Goal: Communication & Community: Answer question/provide support

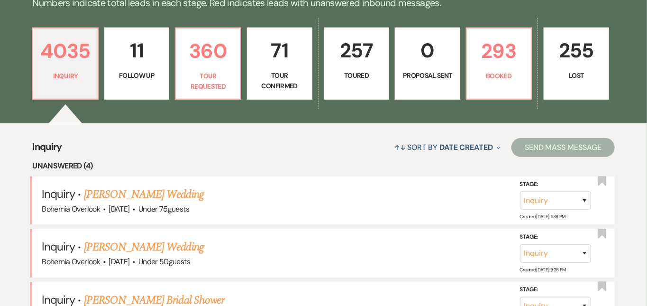
scroll to position [251, 0]
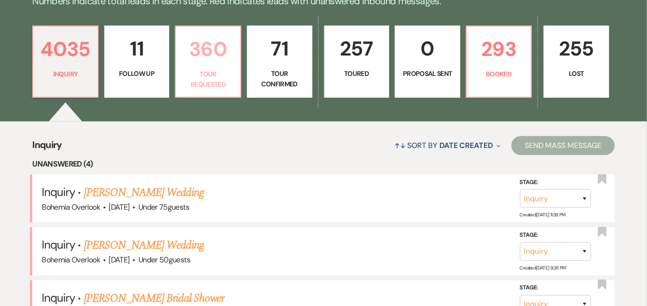
click at [222, 69] on p "Tour Requested" at bounding box center [208, 79] width 53 height 21
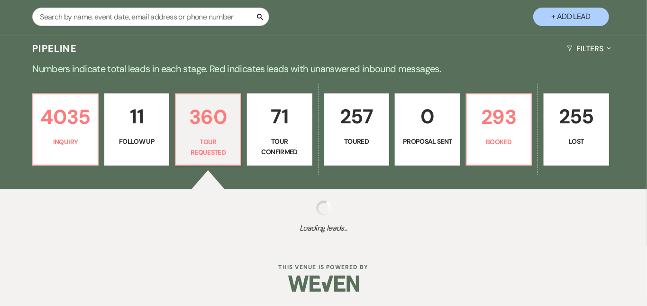
scroll to position [173, 0]
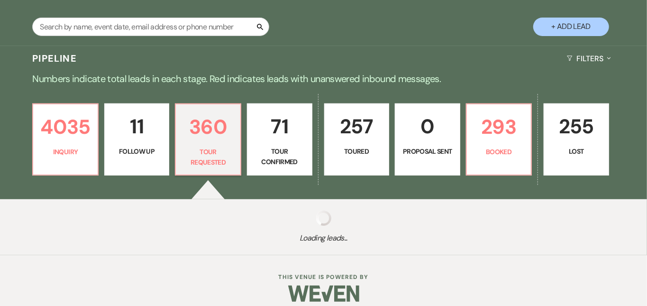
select select "2"
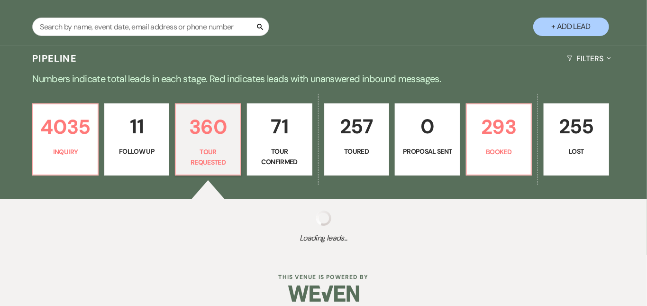
select select "2"
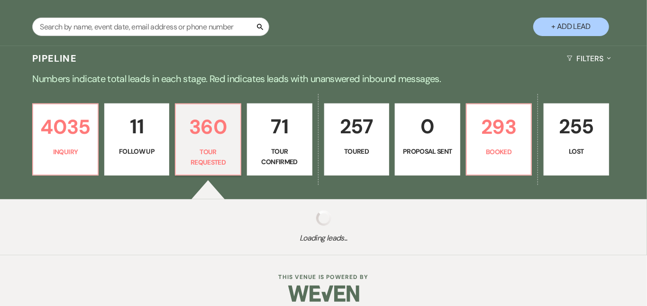
select select "2"
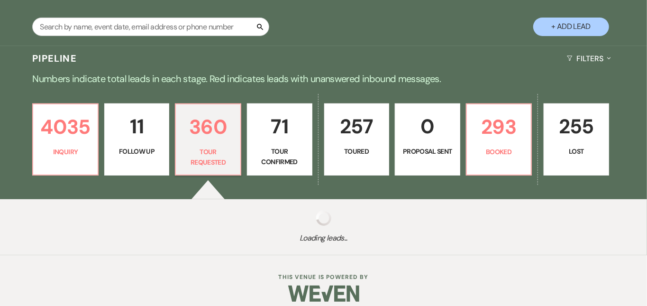
select select "2"
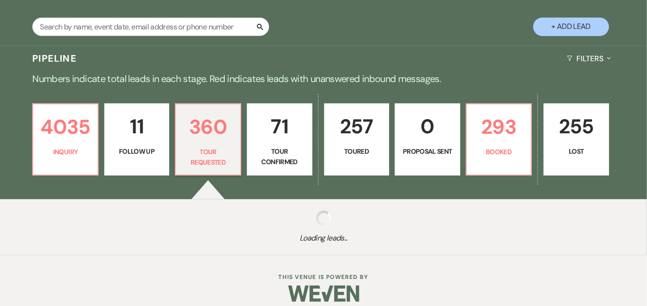
select select "2"
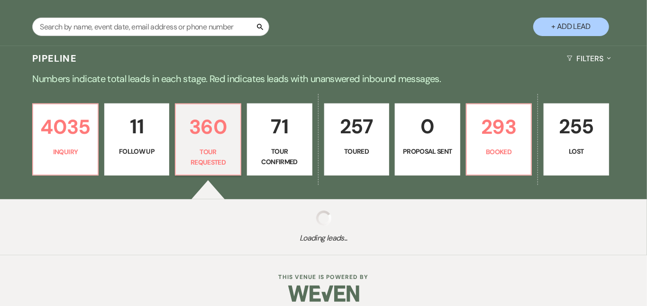
select select "2"
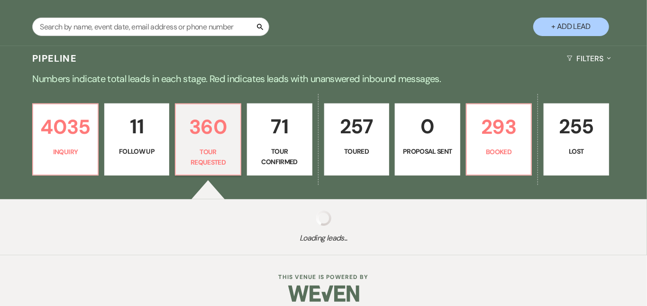
select select "2"
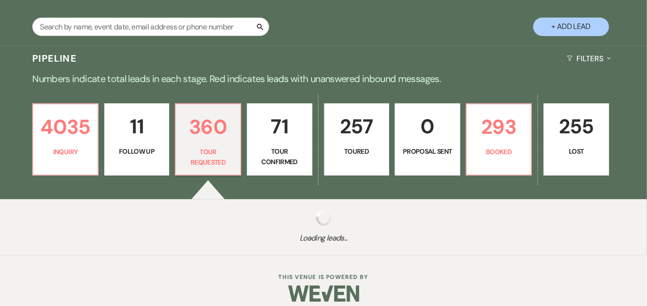
select select "2"
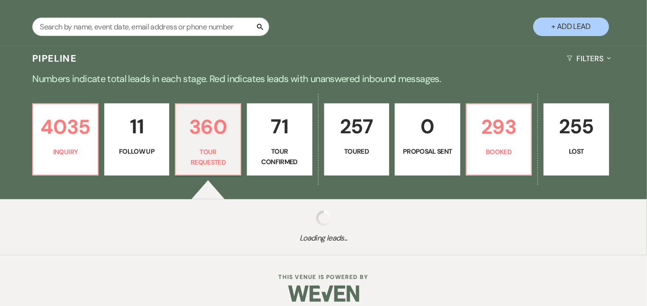
select select "2"
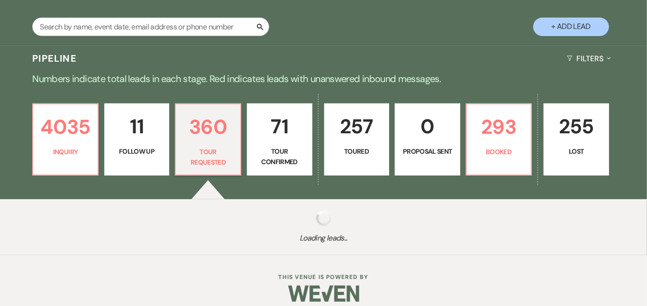
select select "2"
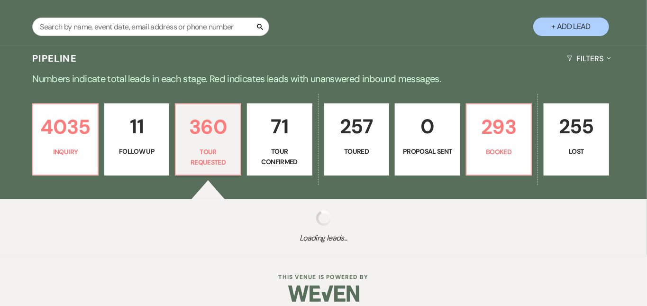
select select "2"
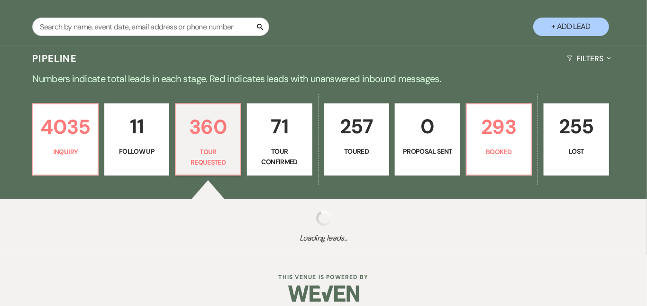
select select "2"
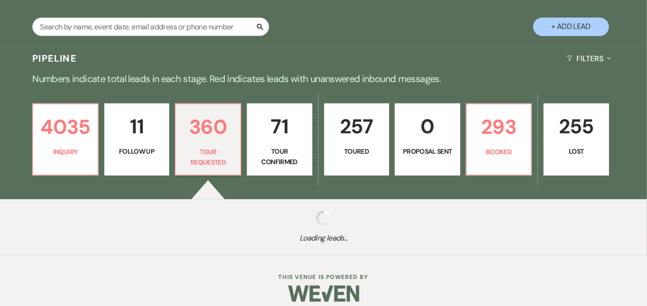
select select "2"
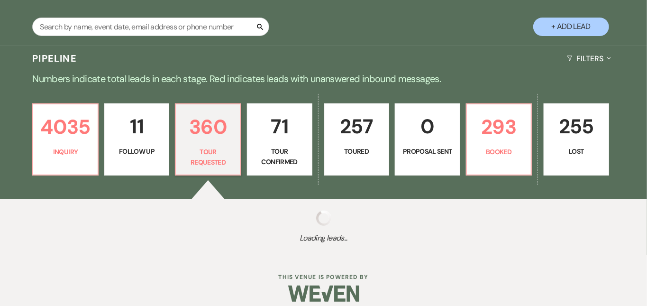
select select "2"
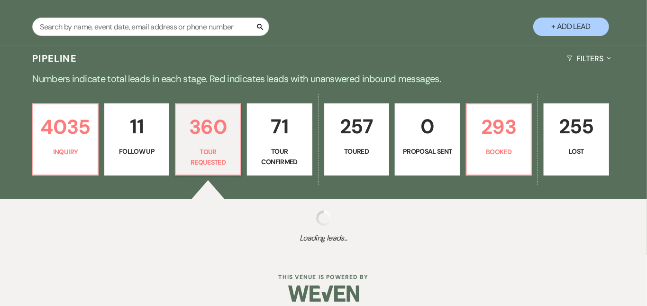
select select "2"
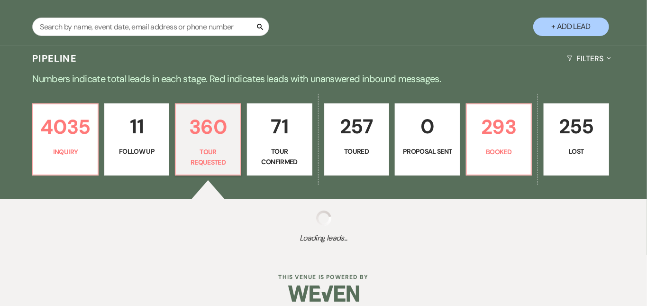
select select "2"
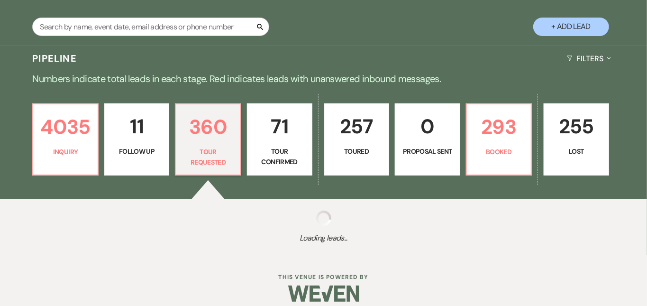
select select "2"
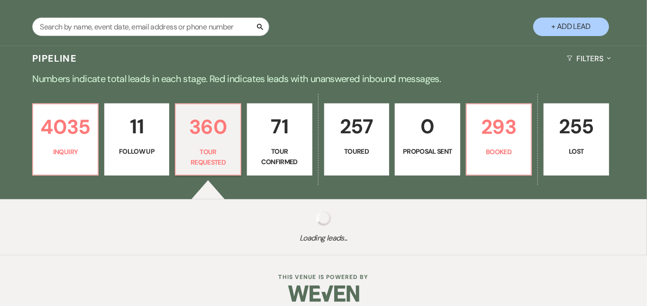
select select "2"
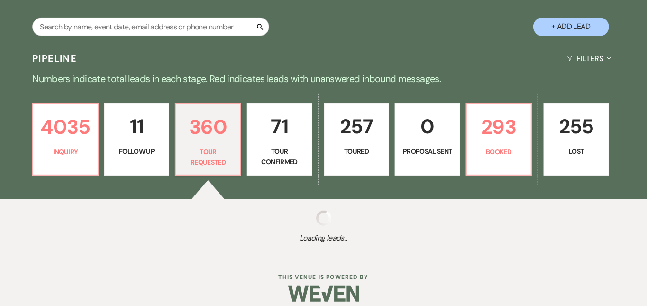
select select "2"
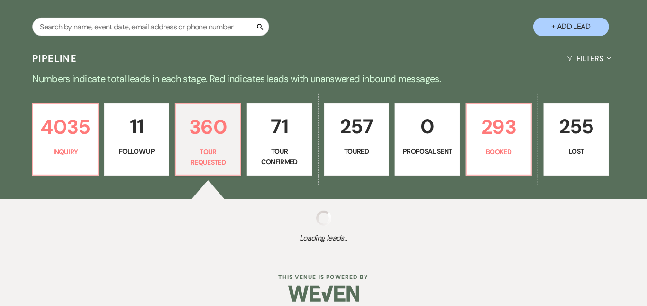
select select "2"
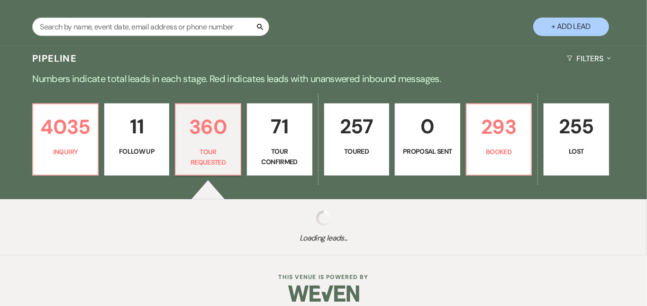
select select "2"
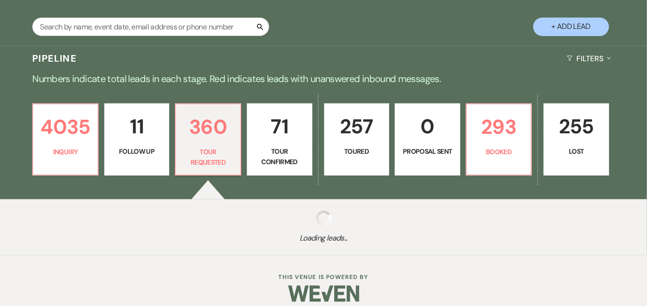
select select "2"
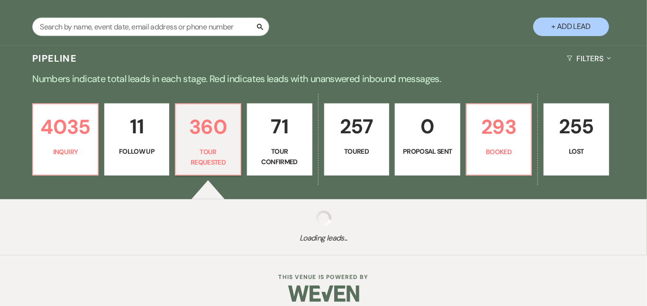
select select "2"
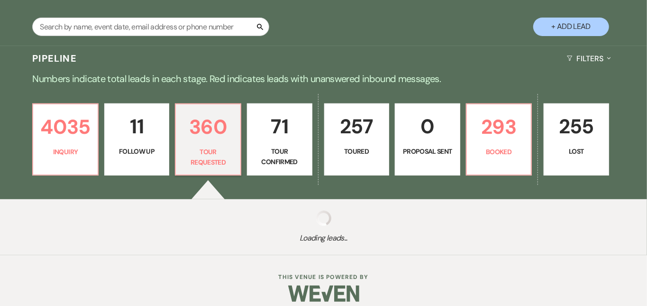
select select "2"
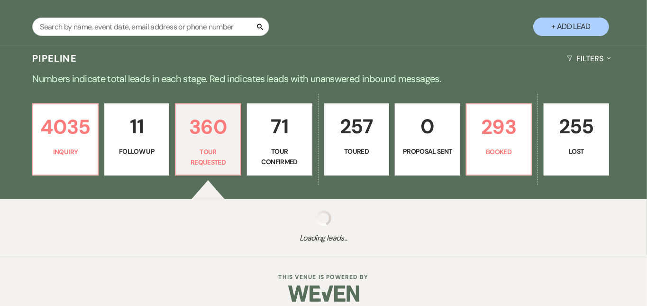
select select "2"
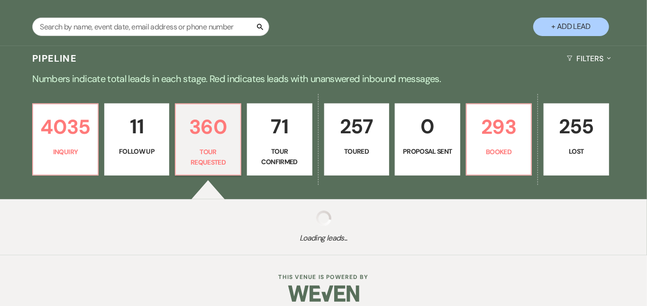
select select "2"
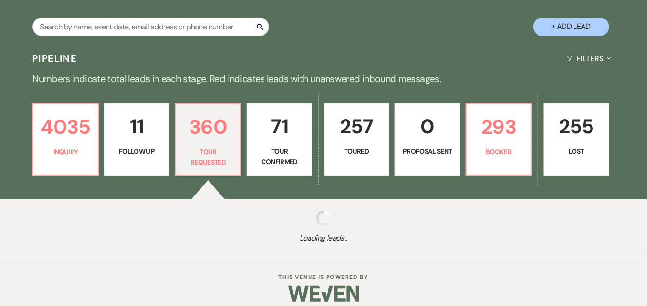
select select "2"
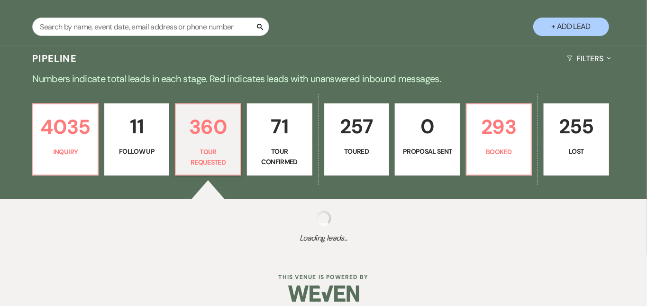
select select "2"
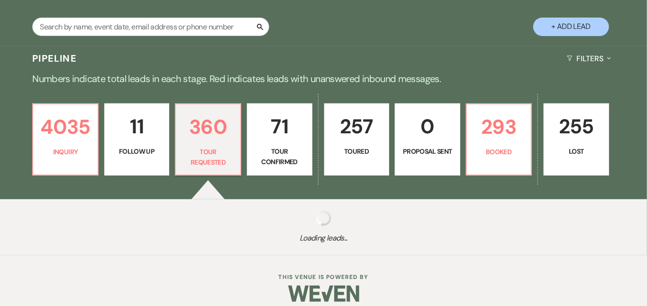
select select "2"
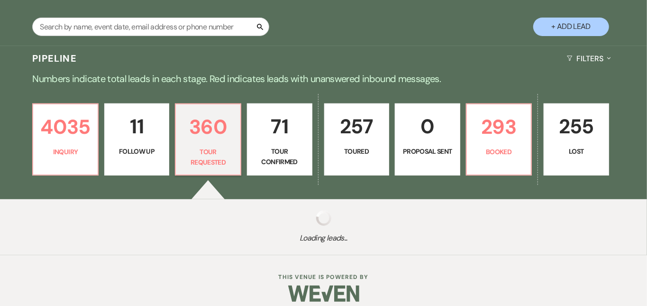
select select "2"
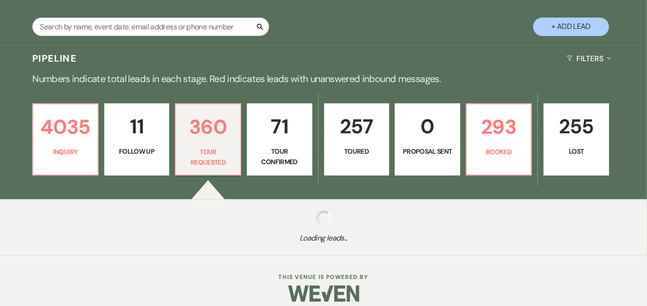
select select "2"
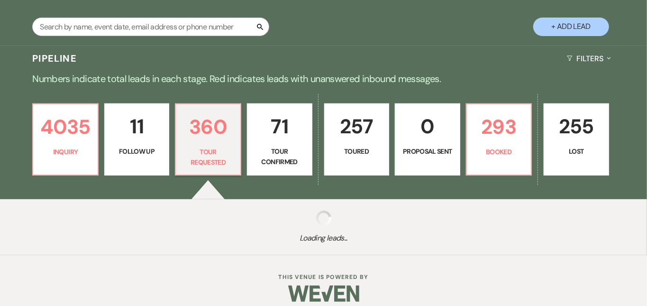
select select "2"
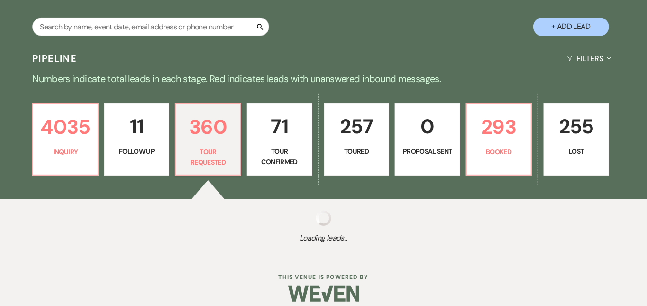
select select "2"
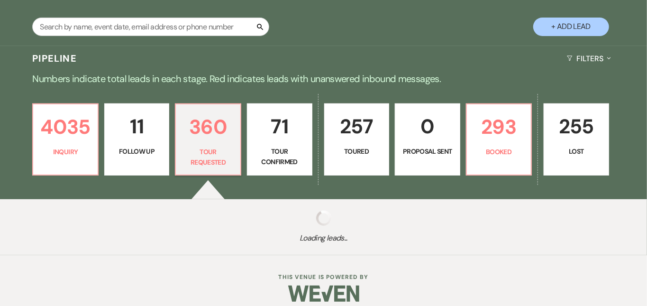
select select "2"
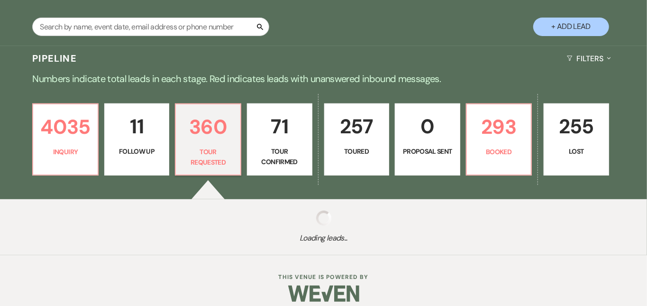
select select "2"
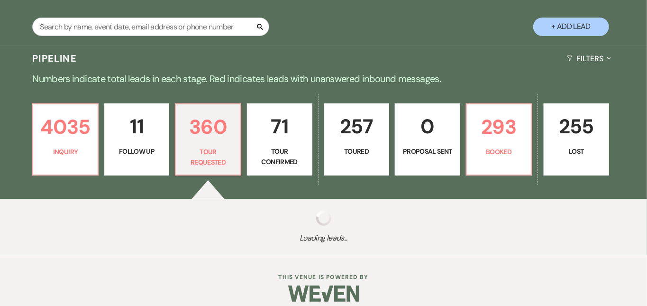
select select "2"
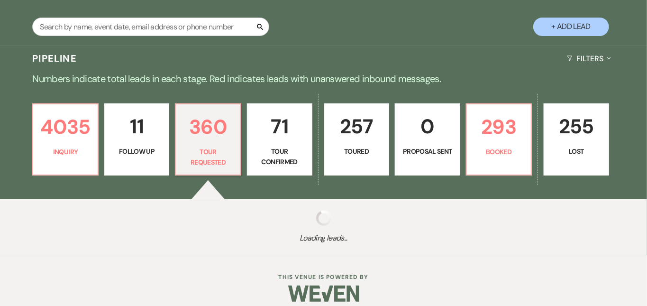
select select "2"
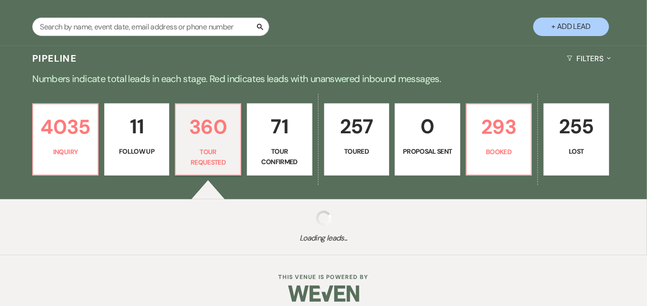
select select "2"
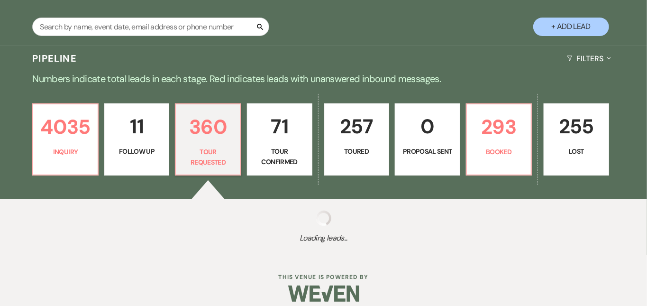
select select "2"
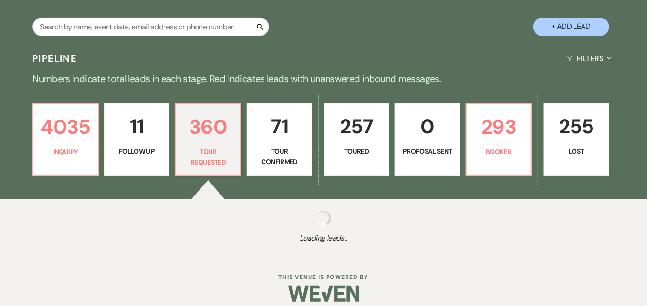
select select "2"
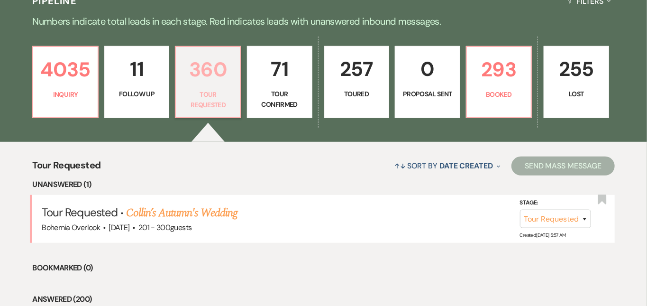
scroll to position [179, 0]
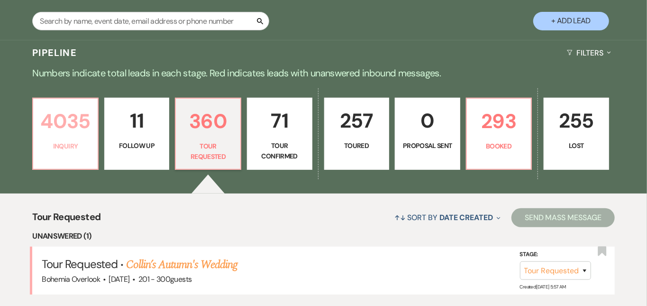
click at [62, 127] on p "4035" at bounding box center [65, 121] width 53 height 32
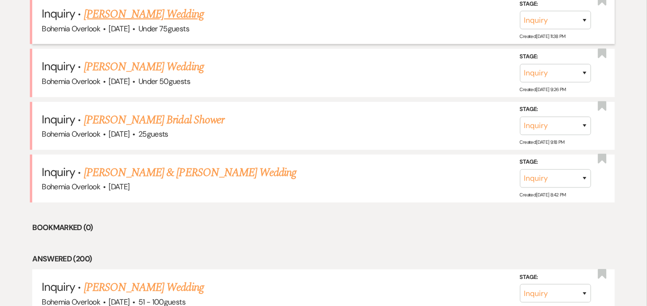
scroll to position [435, 0]
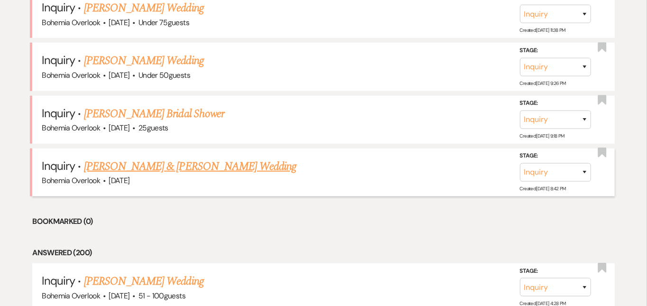
click at [253, 158] on link "[PERSON_NAME] & [PERSON_NAME] Wedding" at bounding box center [190, 166] width 212 height 17
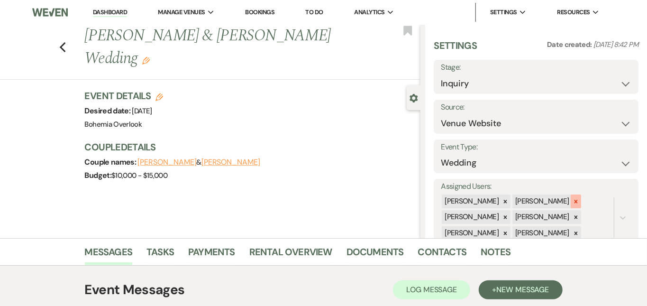
click at [581, 194] on div at bounding box center [576, 201] width 10 height 14
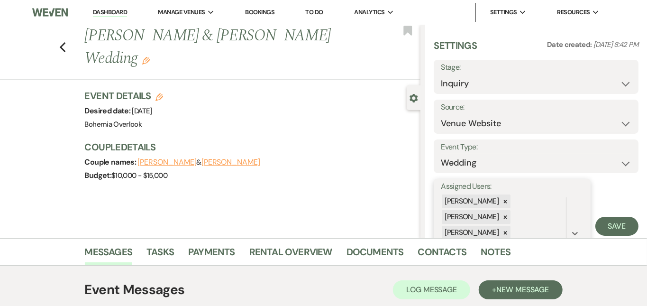
scroll to position [50, 0]
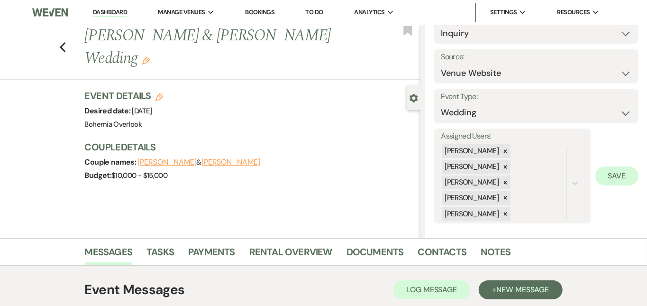
click at [618, 177] on button "Save" at bounding box center [617, 175] width 43 height 19
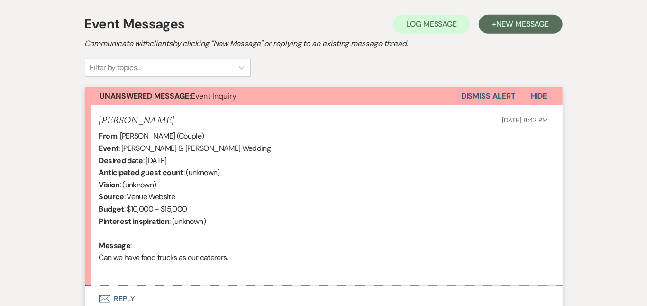
scroll to position [350, 0]
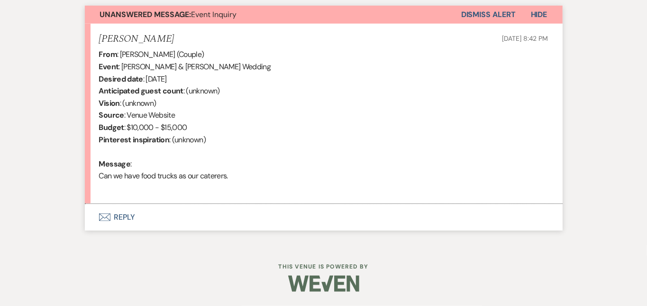
click at [321, 210] on button "Envelope Reply" at bounding box center [324, 217] width 478 height 27
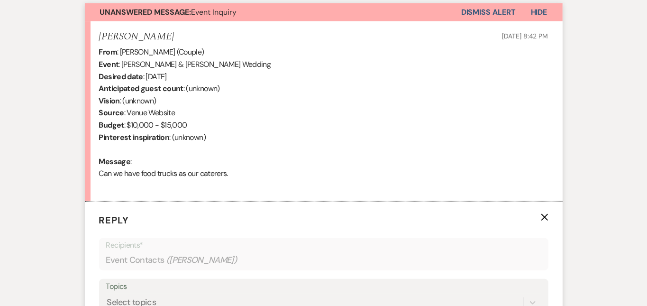
scroll to position [495, 0]
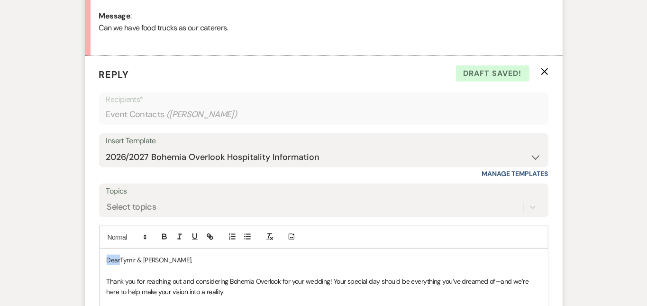
drag, startPoint x: 90, startPoint y: 257, endPoint x: 45, endPoint y: 226, distance: 54.6
click at [45, 226] on div "Messages Tasks Payments Rental Overview Documents Contacts Notes Event Messages…" at bounding box center [323, 169] width 647 height 852
click at [613, 183] on div "Messages Tasks Payments Rental Overview Documents Contacts Notes Event Messages…" at bounding box center [323, 169] width 647 height 852
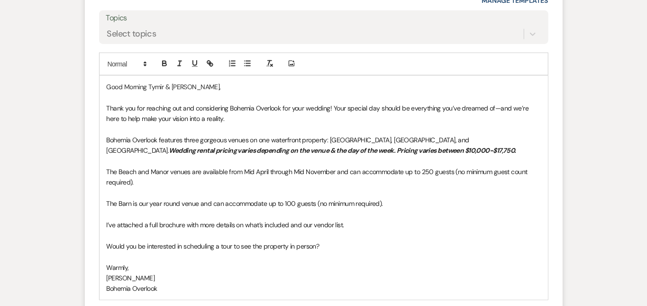
scroll to position [672, 0]
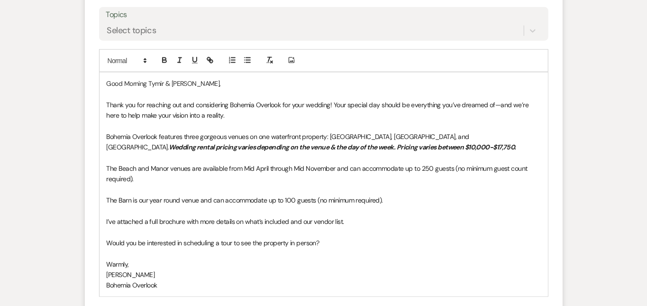
click at [335, 216] on p "I’ve attached a full brochure with more details on what’s included and our vend…" at bounding box center [324, 221] width 434 height 10
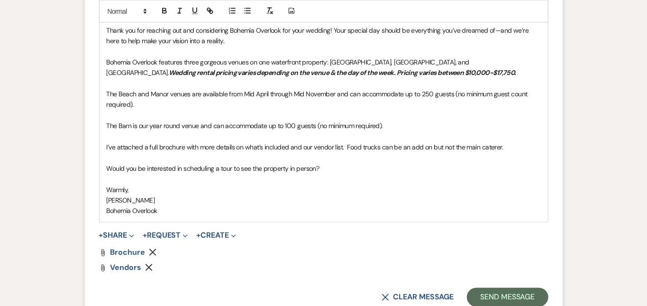
scroll to position [754, 0]
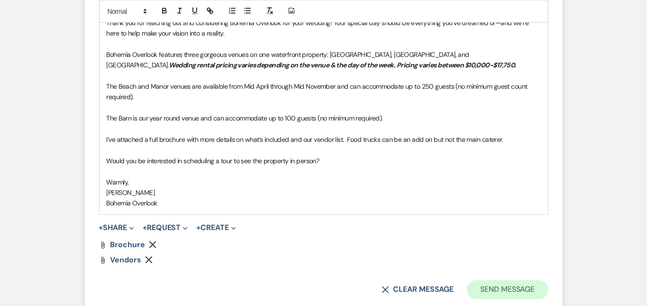
click at [544, 280] on button "Send Message" at bounding box center [507, 289] width 81 height 19
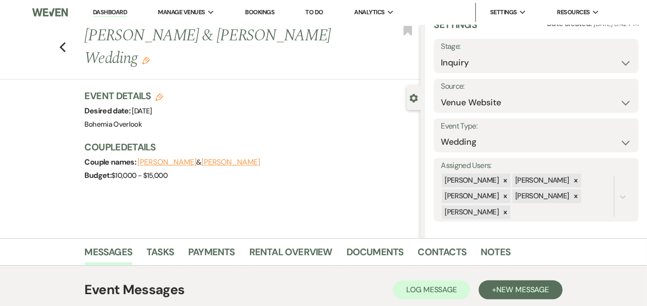
scroll to position [0, 0]
click at [122, 12] on link "Dashboard" at bounding box center [110, 12] width 34 height 9
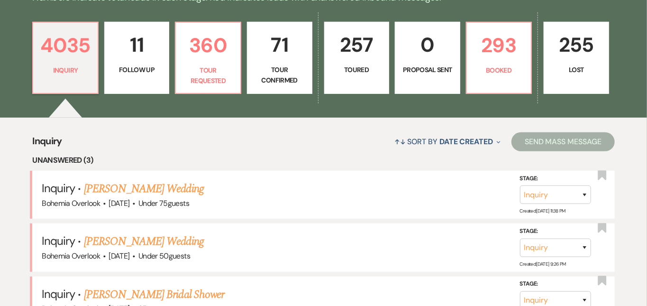
scroll to position [353, 0]
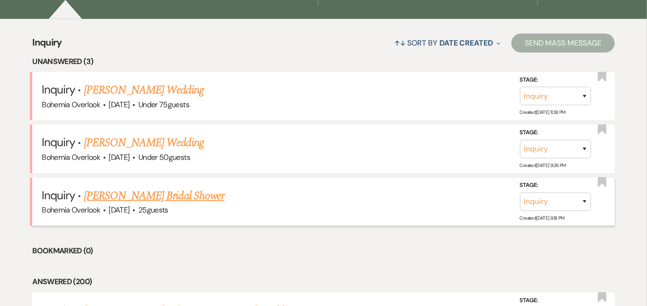
click at [205, 187] on link "[PERSON_NAME] Bridal Shower" at bounding box center [154, 195] width 140 height 17
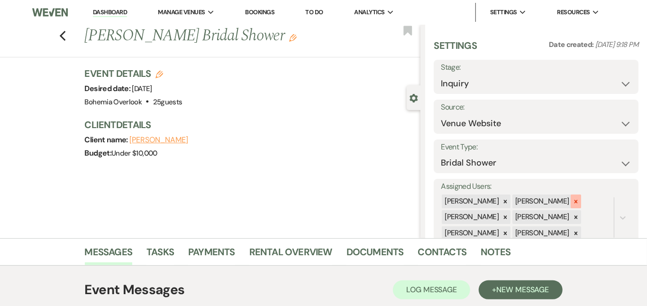
click at [580, 194] on div at bounding box center [576, 201] width 10 height 14
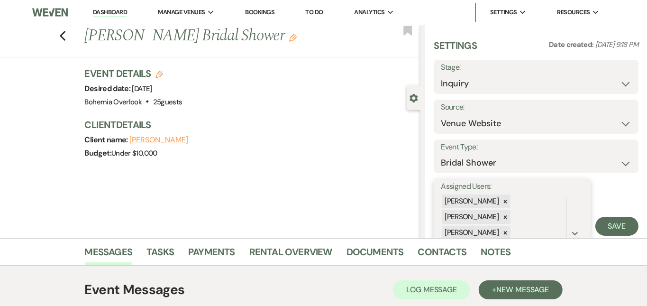
scroll to position [50, 0]
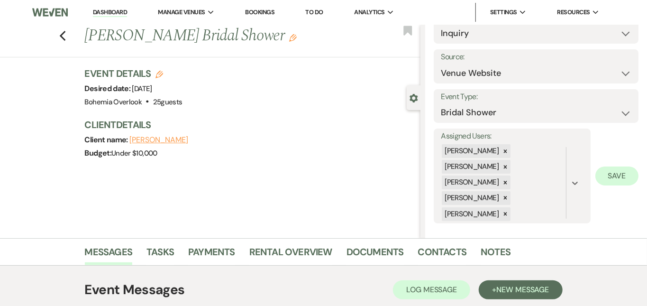
click at [619, 174] on button "Save" at bounding box center [617, 175] width 43 height 19
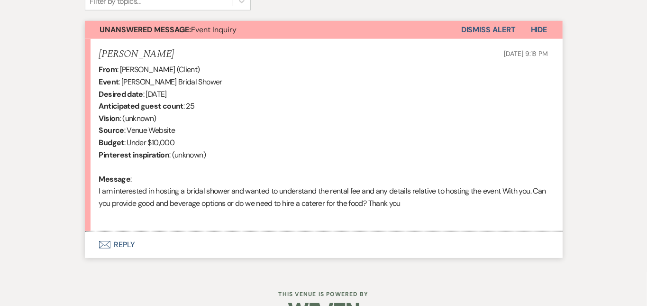
scroll to position [335, 0]
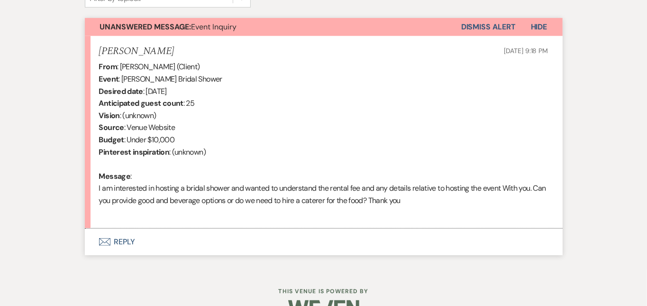
click at [282, 234] on button "Envelope Reply" at bounding box center [324, 242] width 478 height 27
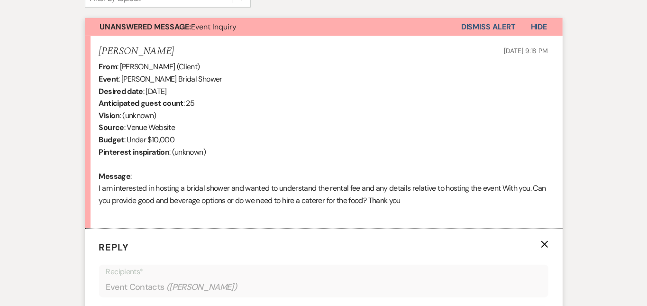
scroll to position [549, 0]
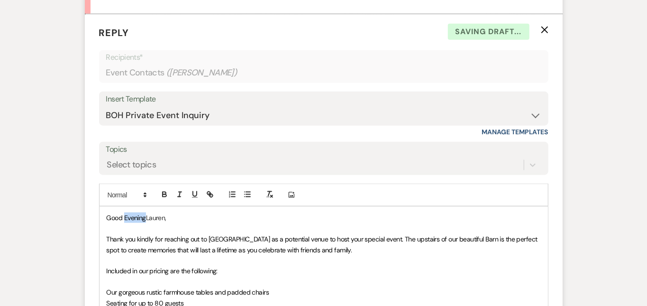
drag, startPoint x: 118, startPoint y: 216, endPoint x: 94, endPoint y: 215, distance: 23.7
click at [107, 215] on span "Good Evening" at bounding box center [126, 217] width 39 height 9
click at [600, 151] on div "Messages Tasks Payments Rental Overview Documents Contacts Notes Event Messages…" at bounding box center [323, 145] width 647 height 913
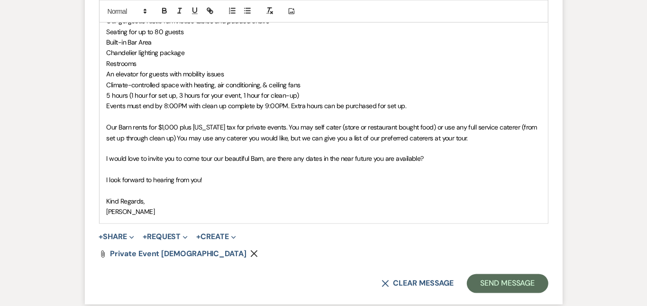
scroll to position [831, 0]
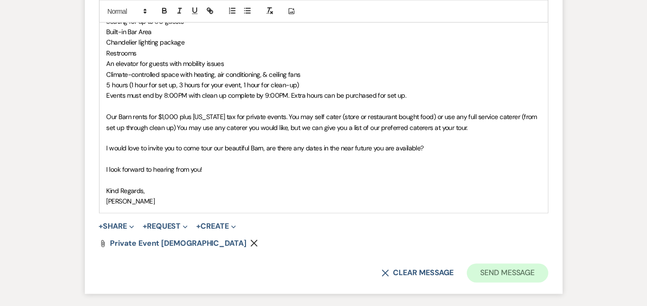
click at [532, 269] on button "Send Message" at bounding box center [507, 273] width 81 height 19
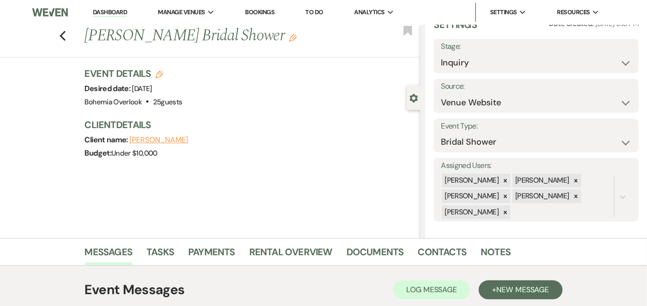
scroll to position [0, 0]
click at [124, 12] on link "Dashboard" at bounding box center [110, 12] width 34 height 9
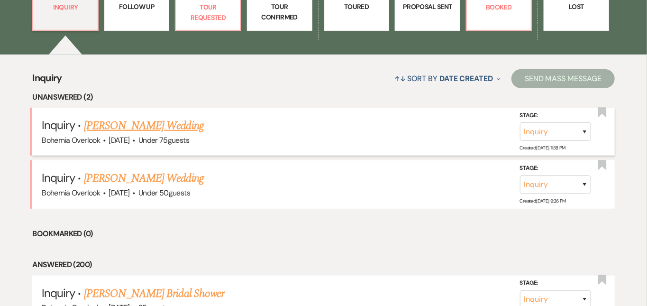
scroll to position [323, 0]
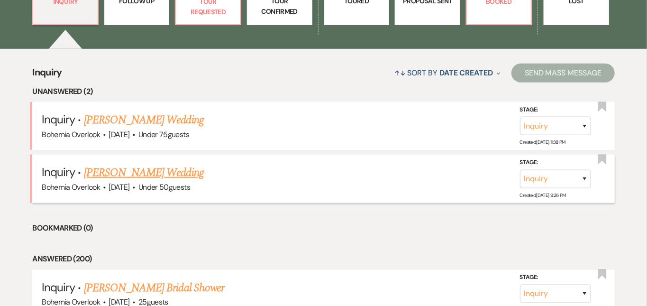
click at [190, 164] on link "[PERSON_NAME] Wedding" at bounding box center [144, 172] width 120 height 17
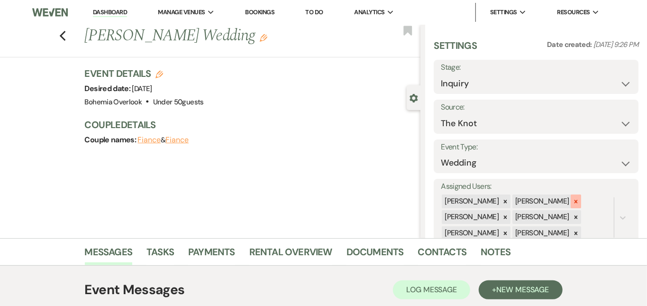
click at [581, 194] on div at bounding box center [576, 201] width 10 height 14
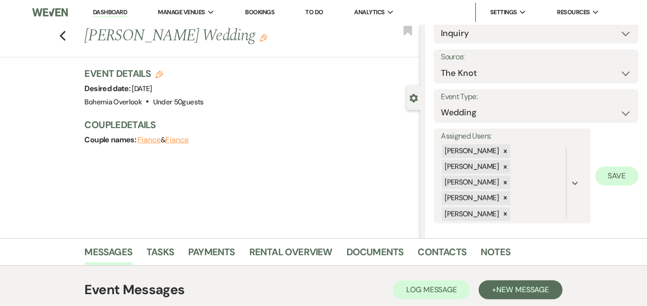
click at [628, 168] on button "Save" at bounding box center [617, 175] width 43 height 19
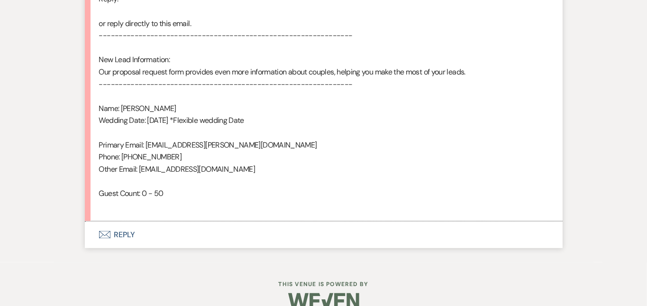
scroll to position [616, 0]
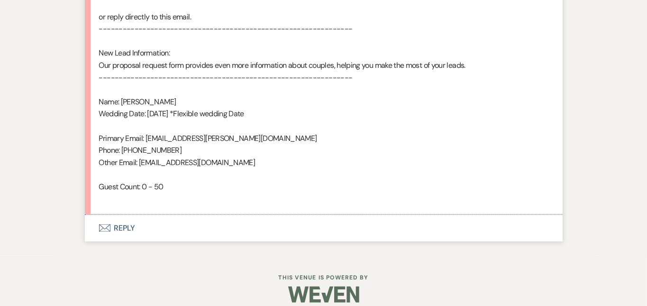
click at [177, 217] on button "Envelope Reply" at bounding box center [324, 228] width 478 height 27
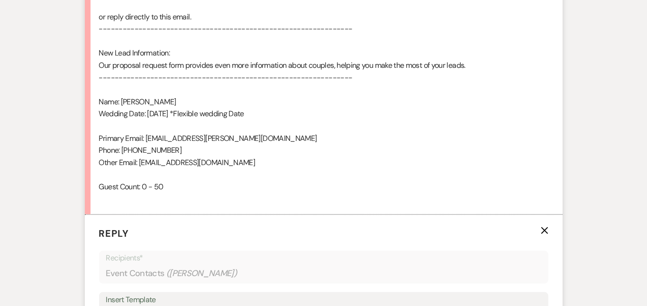
scroll to position [814, 0]
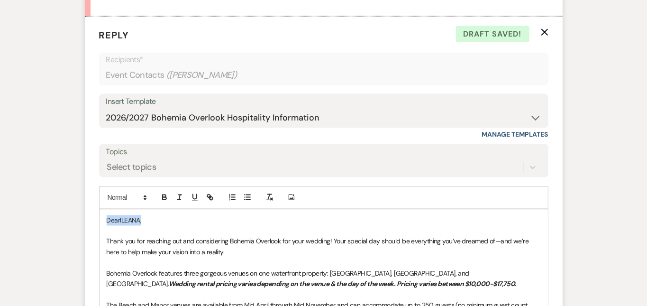
drag, startPoint x: 141, startPoint y: 215, endPoint x: 67, endPoint y: 198, distance: 76.3
click at [85, 198] on form "Reply X Draft saved! Recipients* Event Contacts ( [PERSON_NAME] ) Insert Templa…" at bounding box center [324, 273] width 478 height 513
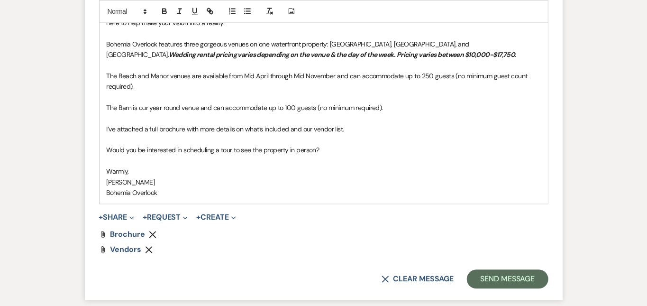
scroll to position [1058, 0]
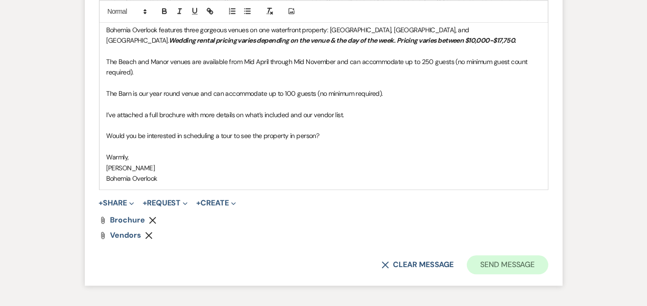
click at [532, 255] on button "Send Message" at bounding box center [507, 264] width 81 height 19
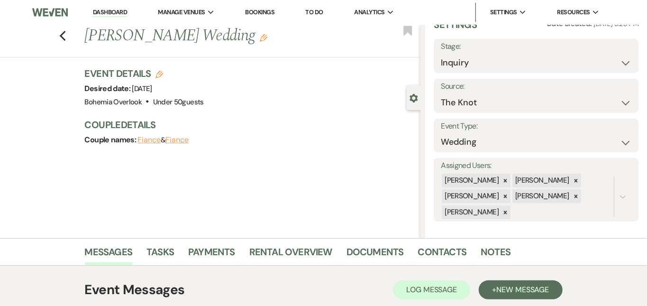
scroll to position [0, 0]
click at [116, 13] on link "Dashboard" at bounding box center [110, 12] width 34 height 9
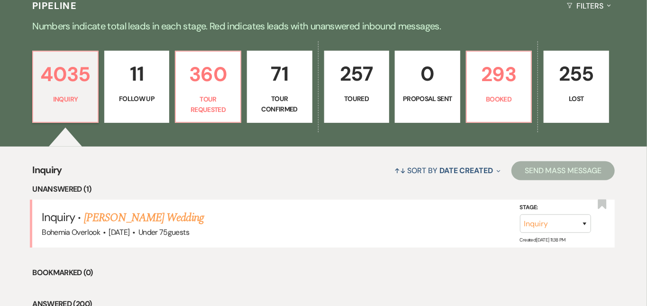
scroll to position [230, 0]
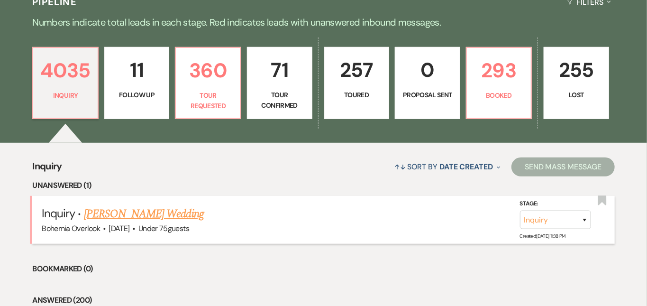
click at [194, 205] on link "[PERSON_NAME] Wedding" at bounding box center [144, 213] width 120 height 17
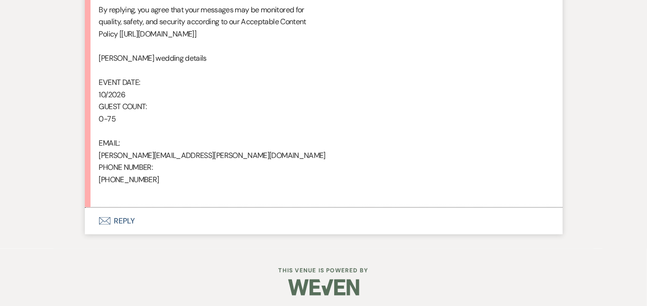
scroll to position [622, 0]
click at [340, 223] on button "Envelope Reply" at bounding box center [324, 221] width 478 height 27
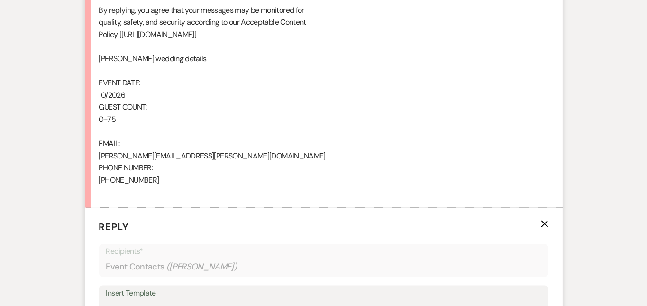
scroll to position [814, 0]
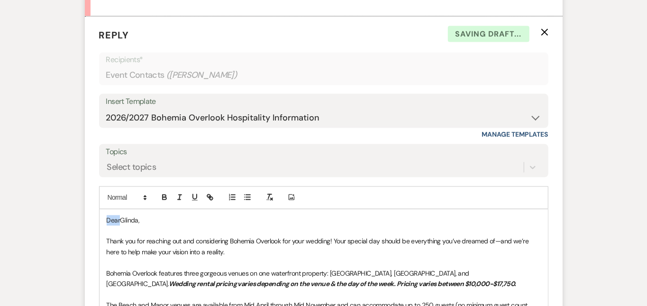
drag, startPoint x: 90, startPoint y: 215, endPoint x: 47, endPoint y: 181, distance: 54.3
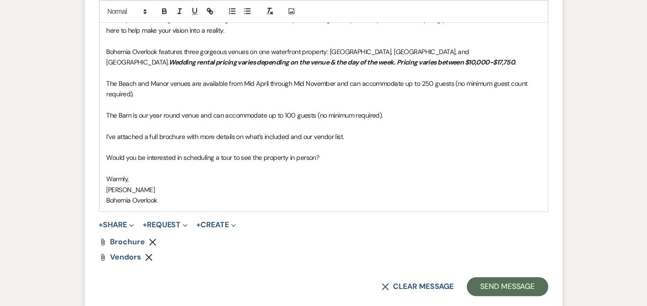
scroll to position [1046, 0]
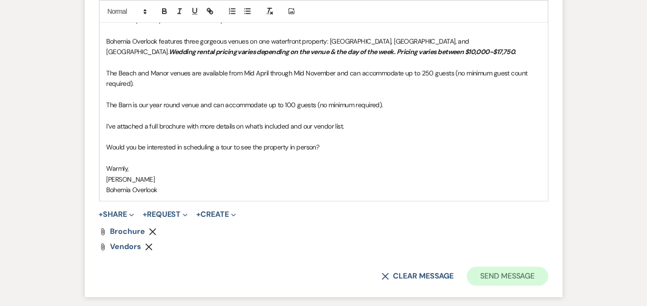
click at [532, 267] on button "Send Message" at bounding box center [507, 276] width 81 height 19
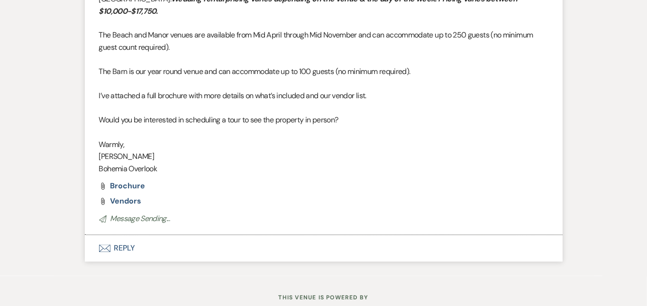
scroll to position [932, 0]
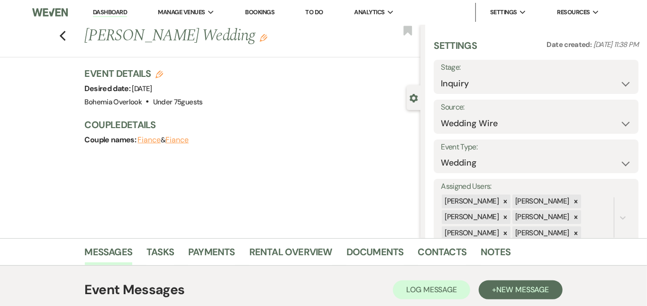
scroll to position [0, 0]
click at [124, 10] on link "Dashboard" at bounding box center [110, 12] width 34 height 9
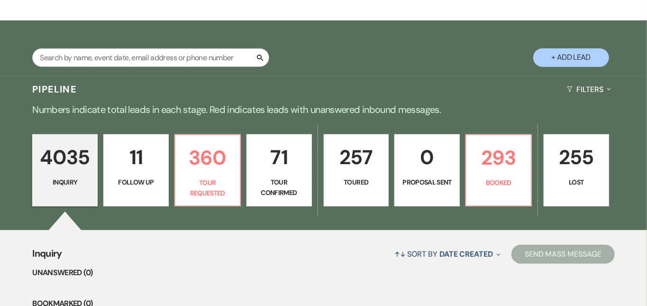
scroll to position [152, 0]
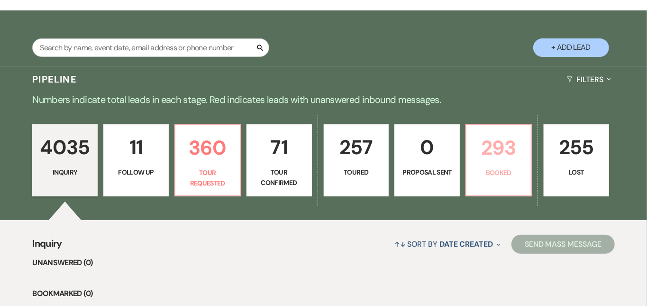
click at [524, 151] on p "293" at bounding box center [498, 148] width 53 height 32
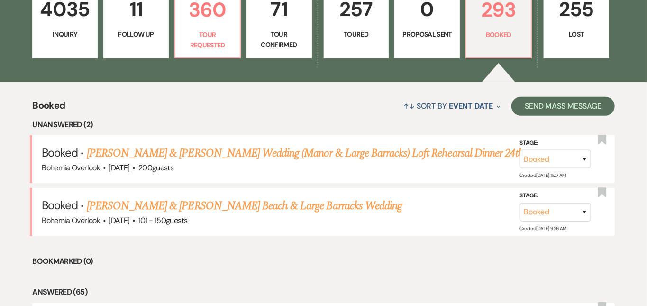
scroll to position [292, 0]
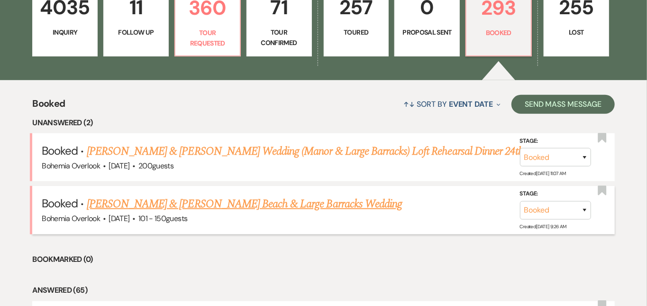
click at [369, 195] on link "[PERSON_NAME] & [PERSON_NAME] Beach & Large Barracks Wedding" at bounding box center [244, 203] width 315 height 17
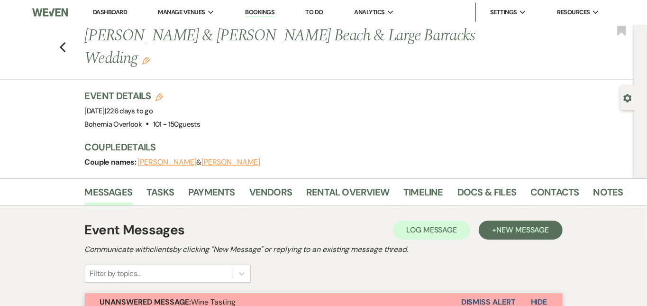
click at [100, 10] on link "Dashboard" at bounding box center [110, 12] width 34 height 8
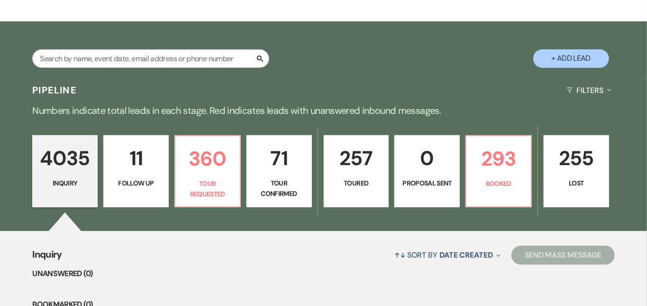
scroll to position [142, 0]
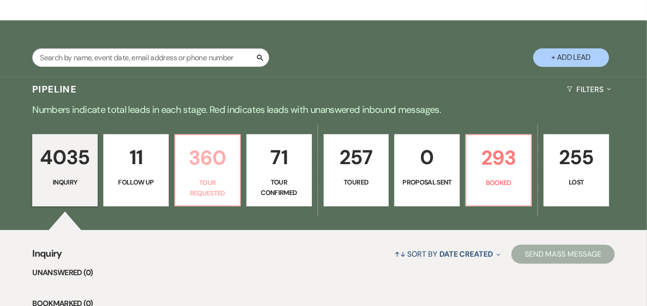
click at [232, 175] on link "360 Tour Requested" at bounding box center [208, 170] width 66 height 72
